Goal: Use online tool/utility: Utilize a website feature to perform a specific function

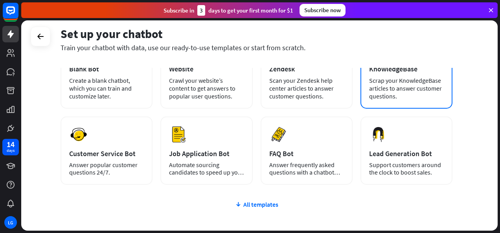
scroll to position [79, 0]
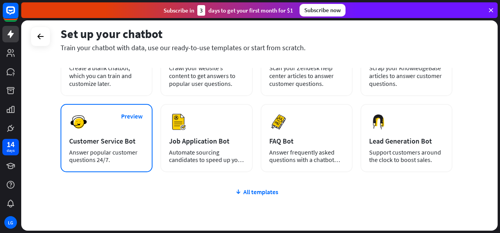
click at [148, 155] on div "Preview Customer Service Bot Answer popular customer questions 24/7." at bounding box center [107, 138] width 92 height 68
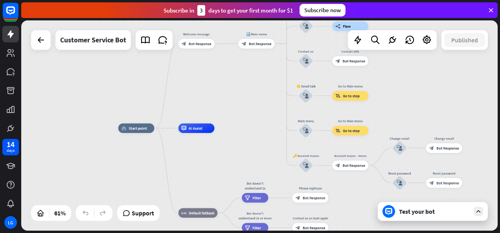
drag, startPoint x: 294, startPoint y: 96, endPoint x: 210, endPoint y: 103, distance: 84.0
click at [210, 103] on div "home_2 Start point Welcome message block_bot_response Bot Response 🔙 Main menu …" at bounding box center [259, 125] width 476 height 211
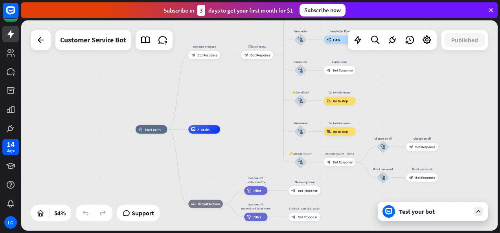
drag, startPoint x: 199, startPoint y: 101, endPoint x: 204, endPoint y: 104, distance: 5.3
click at [204, 104] on div "home_2 Start point Welcome message block_bot_response Bot Response 🔙 Main menu …" at bounding box center [259, 125] width 476 height 211
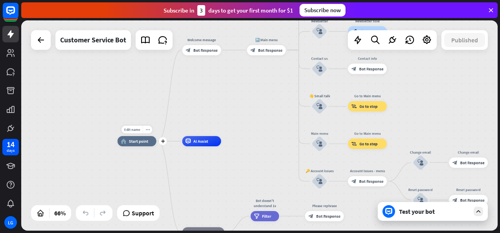
click at [135, 142] on span "Start point" at bounding box center [138, 141] width 19 height 5
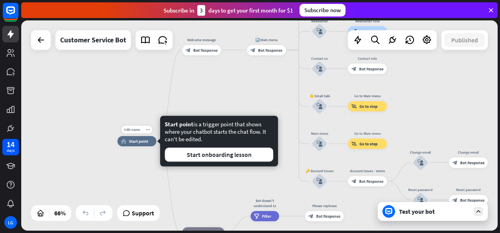
click at [118, 142] on div "Edit name more_horiz plus home_2 Start point" at bounding box center [137, 141] width 39 height 10
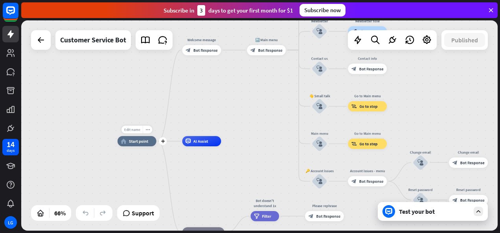
click at [131, 132] on span "Edit name" at bounding box center [132, 129] width 16 height 5
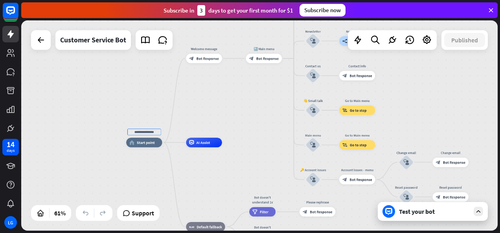
click at [193, 182] on div "home_2 Start point Welcome message block_bot_response Bot Response 🔙 Main menu …" at bounding box center [271, 207] width 290 height 128
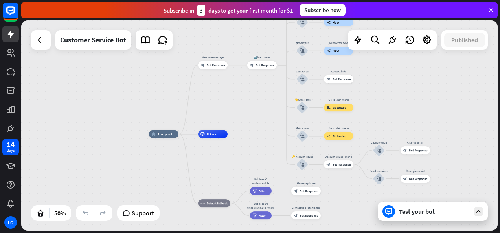
click at [413, 116] on div "home_2 Start point Welcome message block_bot_response Bot Response 🔙 Main menu …" at bounding box center [259, 125] width 476 height 211
